Goal: Task Accomplishment & Management: Manage account settings

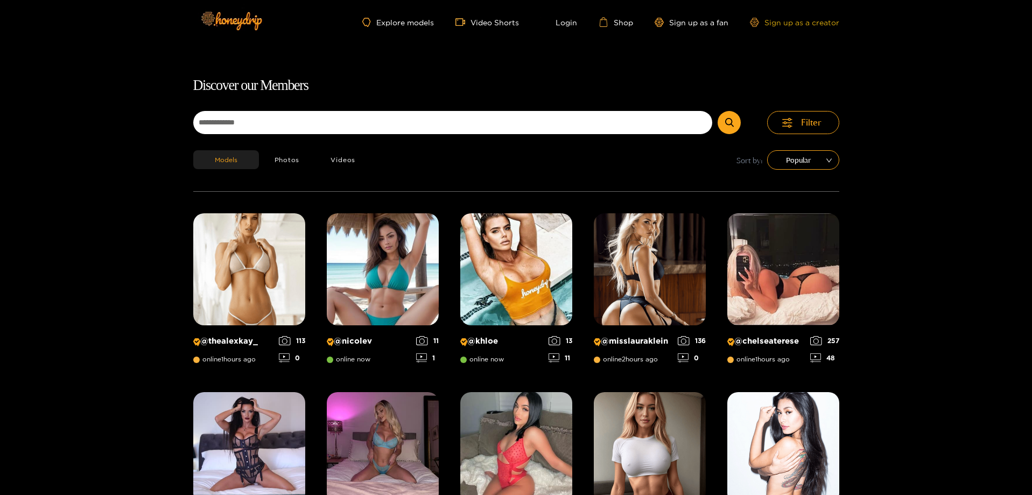
click at [781, 26] on link "Sign up as a creator" at bounding box center [794, 22] width 89 height 9
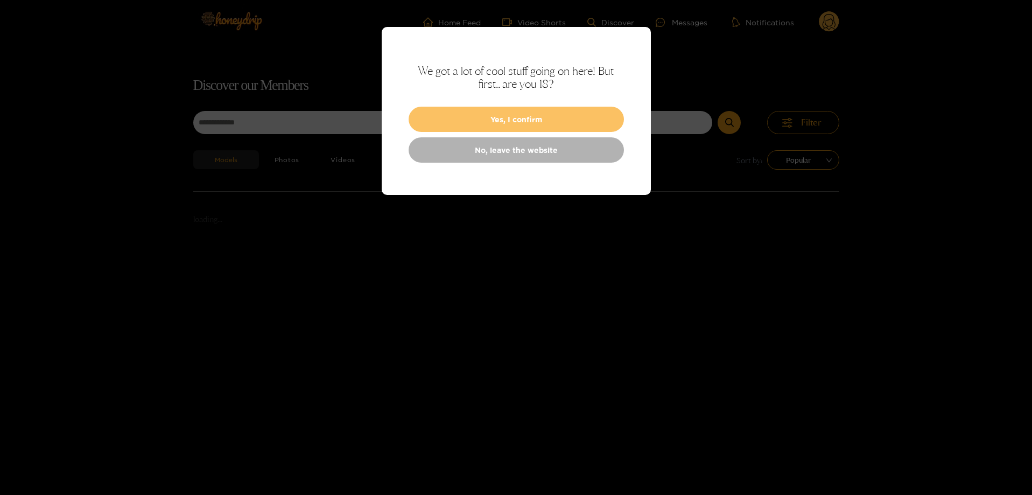
click at [530, 124] on button "Yes, I confirm" at bounding box center [516, 119] width 215 height 25
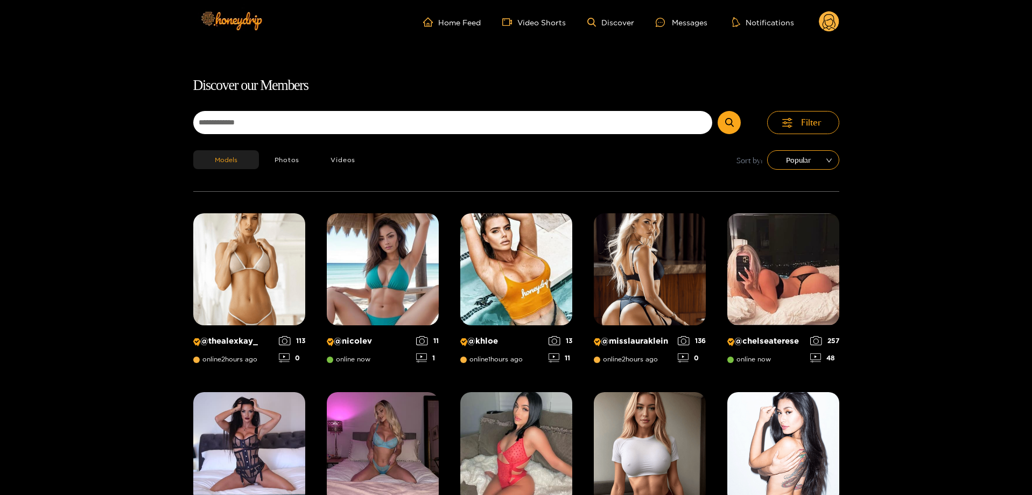
click at [821, 34] on div "Home Feed Video Shorts Discover Messages Notifications 0 videos discover messag…" at bounding box center [516, 22] width 646 height 44
click at [821, 25] on circle at bounding box center [829, 21] width 20 height 20
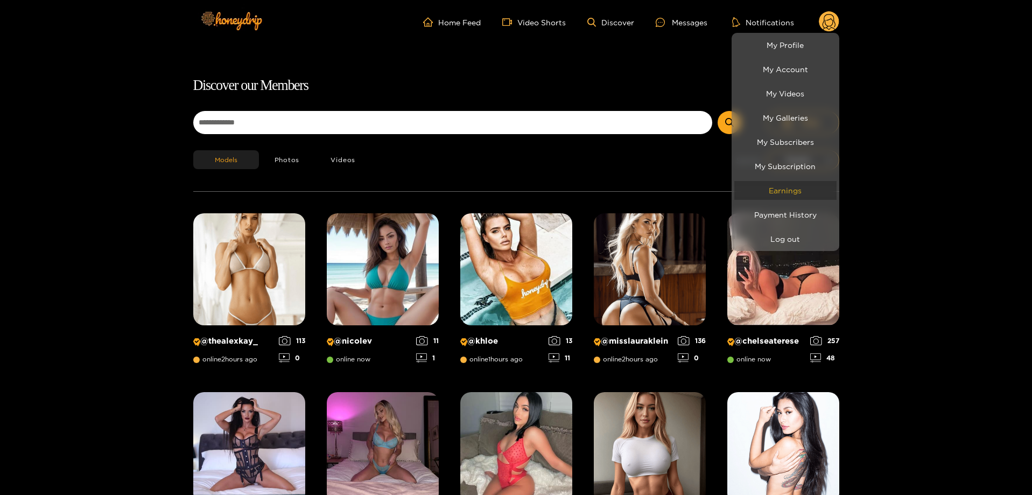
click at [809, 184] on link "Earnings" at bounding box center [785, 190] width 102 height 19
